Goal: Find specific page/section: Find specific page/section

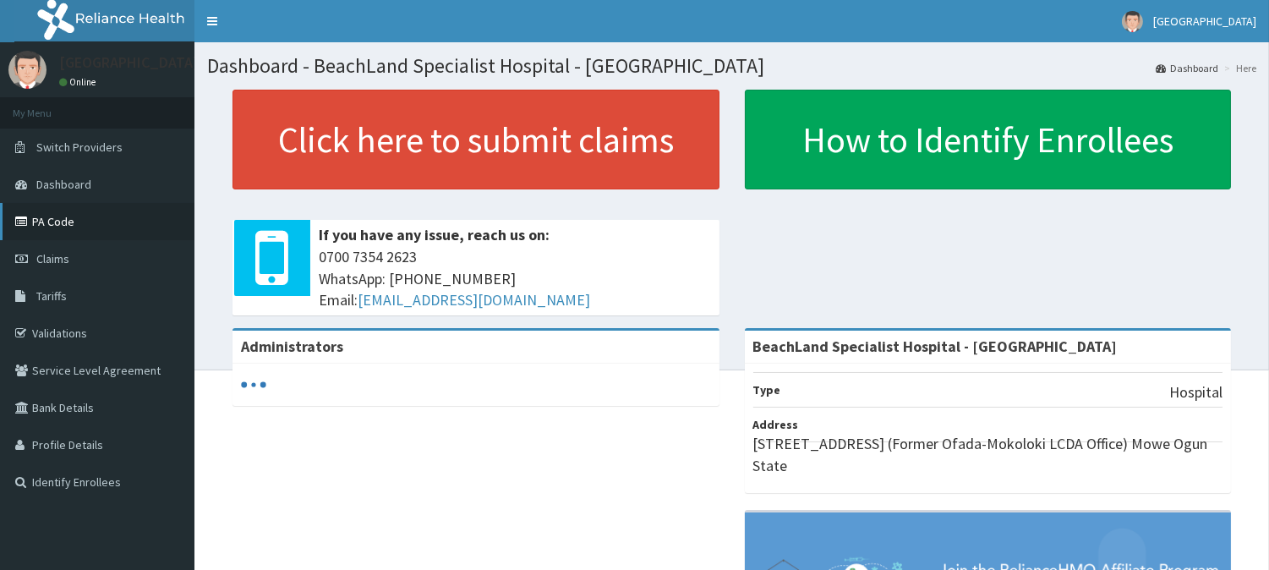
click at [95, 225] on link "PA Code" at bounding box center [97, 221] width 194 height 37
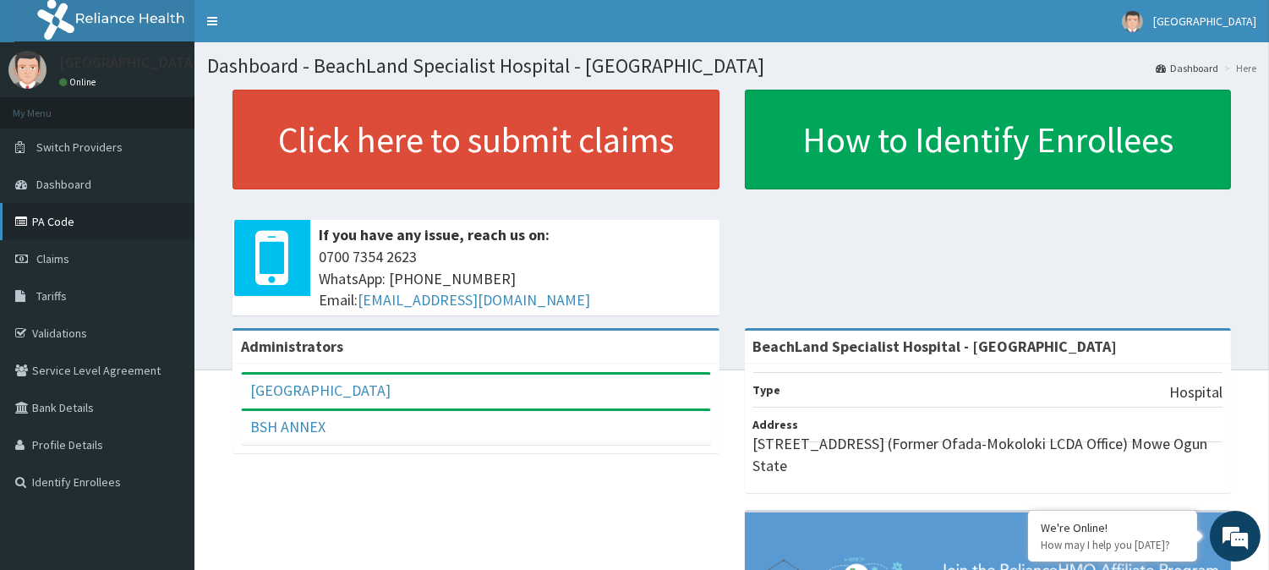
click at [72, 218] on link "PA Code" at bounding box center [97, 221] width 194 height 37
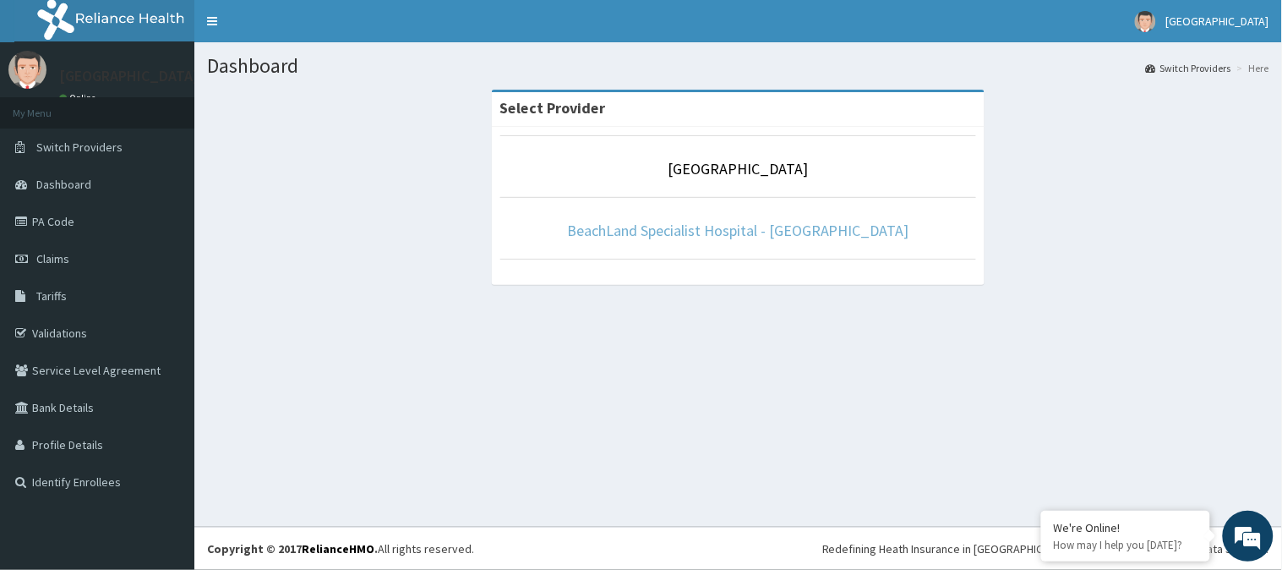
click at [765, 233] on link "BeachLand Specialist Hospital - [GEOGRAPHIC_DATA]" at bounding box center [738, 230] width 342 height 19
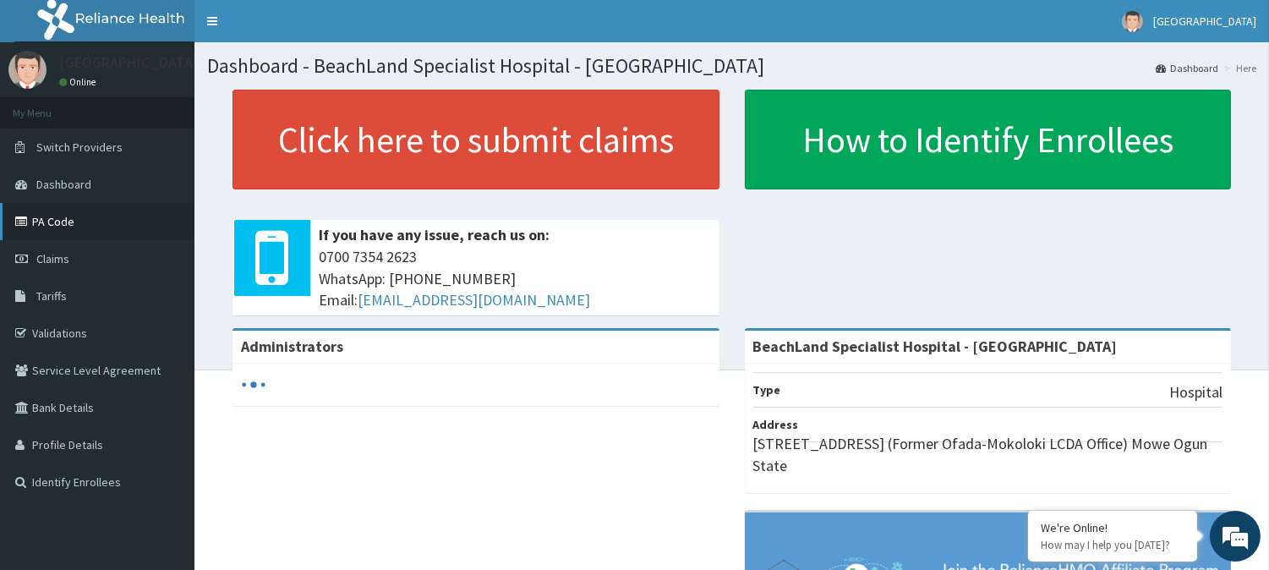
click at [70, 228] on link "PA Code" at bounding box center [97, 221] width 194 height 37
